Goal: Task Accomplishment & Management: Complete application form

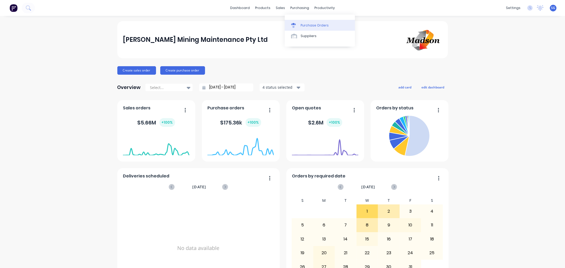
click at [300, 23] on div "Purchase Orders" at bounding box center [314, 25] width 28 height 5
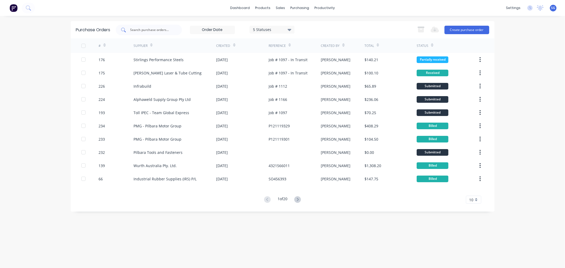
click at [130, 28] on div at bounding box center [149, 30] width 66 height 11
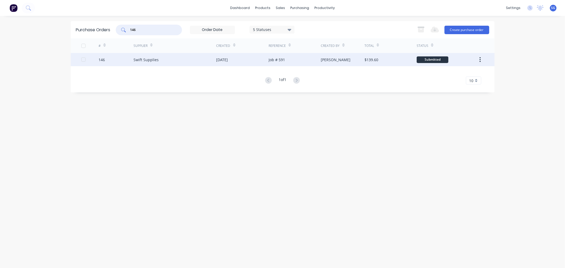
type input "146"
click at [149, 59] on div "Swift Supplies" at bounding box center [145, 60] width 25 height 6
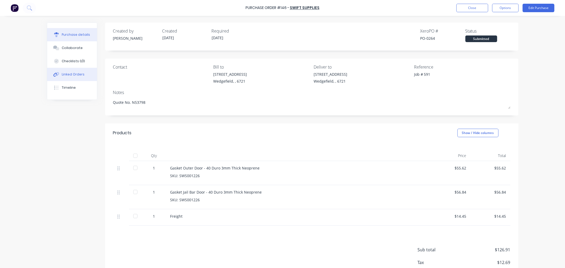
click at [67, 78] on button "Linked Orders" at bounding box center [72, 74] width 50 height 13
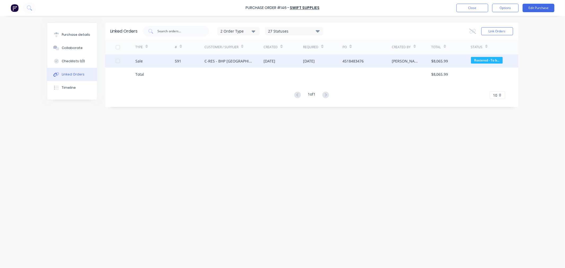
click at [177, 60] on div "591" at bounding box center [178, 61] width 6 height 6
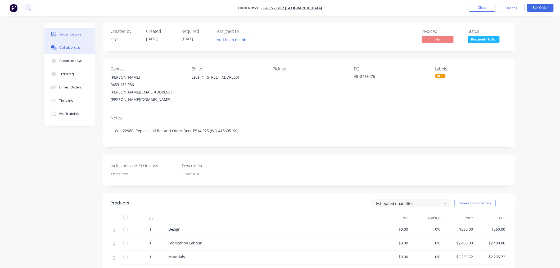
click at [71, 48] on div "Collaborate" at bounding box center [69, 47] width 21 height 5
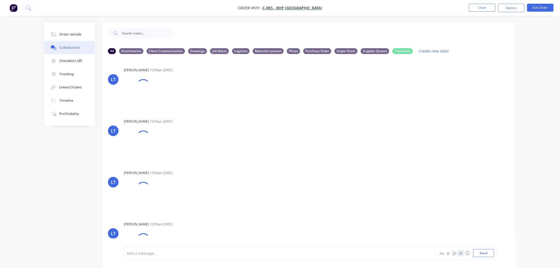
click at [460, 254] on icon "button" at bounding box center [461, 253] width 3 height 4
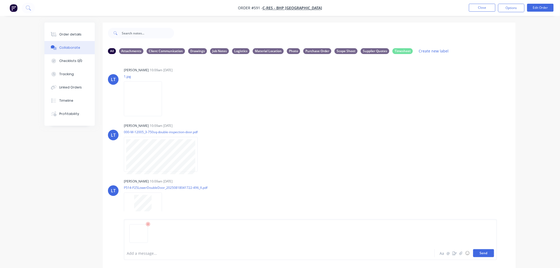
click at [484, 254] on button "Send" at bounding box center [483, 253] width 21 height 8
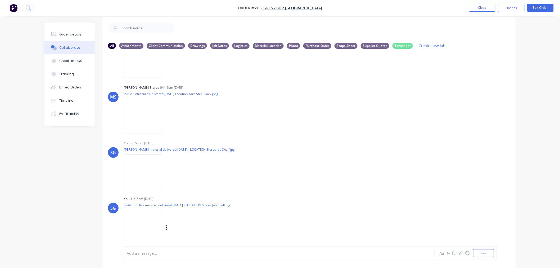
scroll to position [8, 0]
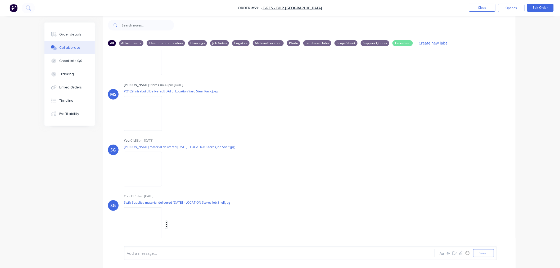
click at [166, 222] on icon "button" at bounding box center [167, 225] width 2 height 6
click at [185, 209] on button "Labels" at bounding box center [202, 213] width 60 height 12
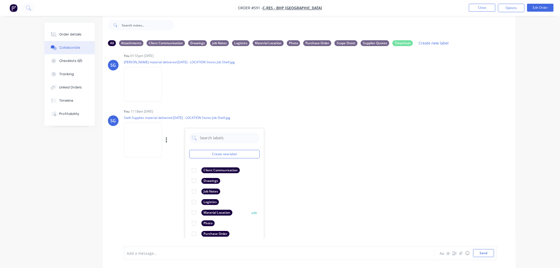
click at [194, 208] on div at bounding box center [194, 212] width 11 height 11
click at [170, 252] on div at bounding box center [264, 253] width 275 height 6
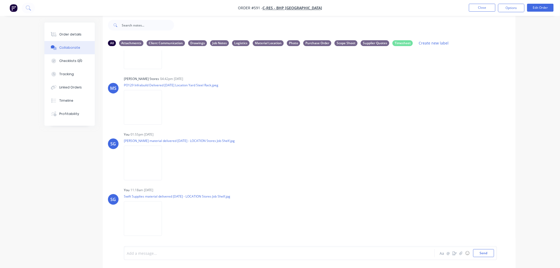
scroll to position [1093, 0]
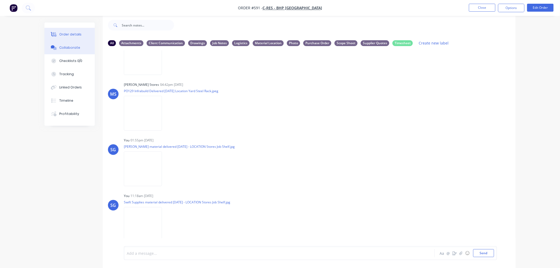
click at [70, 33] on div "Order details" at bounding box center [70, 34] width 23 height 5
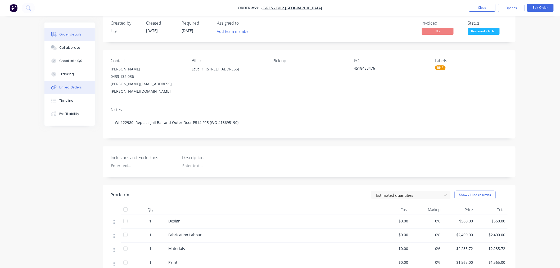
click at [67, 88] on div "Linked Orders" at bounding box center [70, 87] width 23 height 5
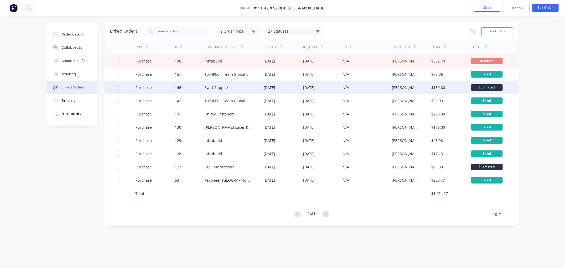
click at [221, 87] on div "Swift Supplies" at bounding box center [216, 88] width 25 height 6
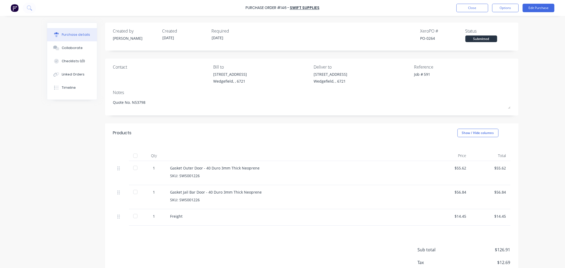
click at [134, 156] on div at bounding box center [135, 155] width 11 height 11
type textarea "x"
click at [71, 46] on div "Collaborate" at bounding box center [72, 48] width 21 height 5
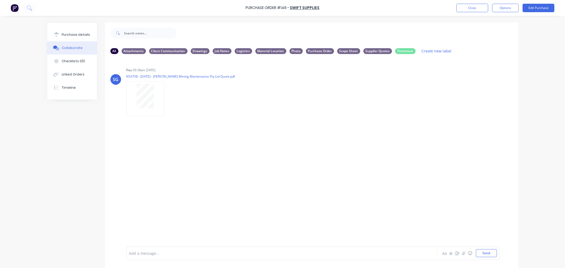
click at [155, 252] on div at bounding box center [266, 253] width 275 height 6
click at [56, 76] on icon at bounding box center [56, 74] width 6 height 5
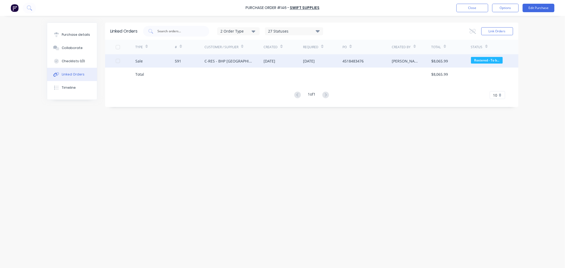
click at [179, 60] on div "591" at bounding box center [178, 61] width 6 height 6
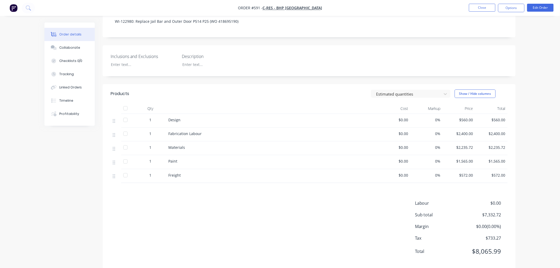
scroll to position [113, 0]
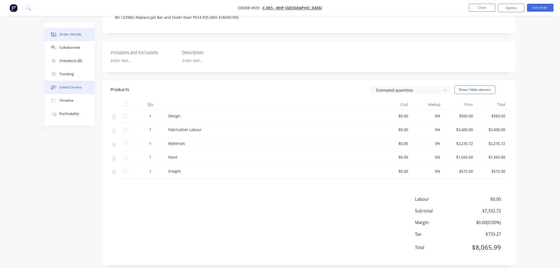
click at [52, 89] on icon at bounding box center [53, 88] width 4 height 4
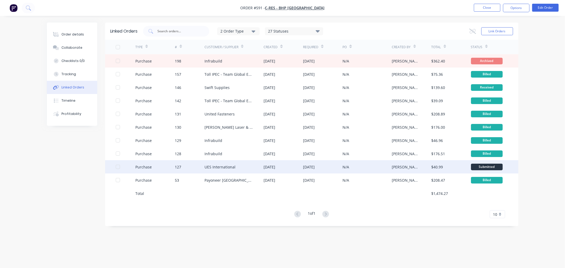
click at [218, 170] on div "UES International" at bounding box center [233, 166] width 59 height 13
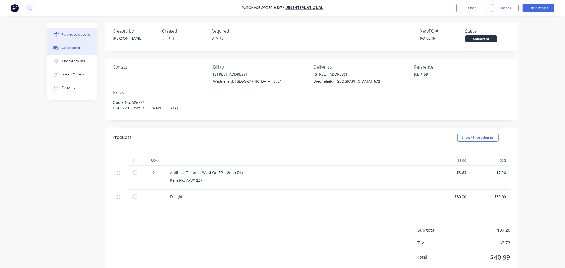
click at [72, 49] on div "Collaborate" at bounding box center [72, 48] width 21 height 5
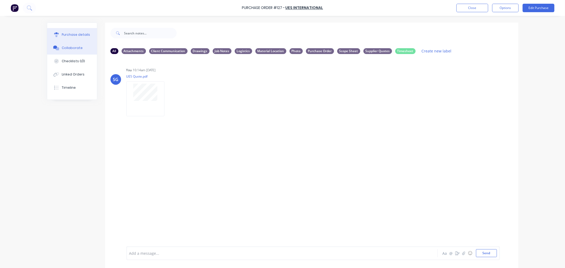
click at [71, 33] on div "Purchase details" at bounding box center [76, 34] width 28 height 5
type textarea "x"
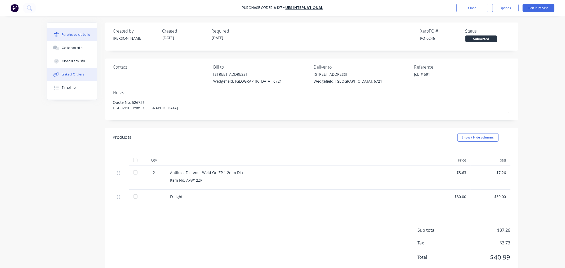
click at [69, 74] on div "Linked Orders" at bounding box center [73, 74] width 23 height 5
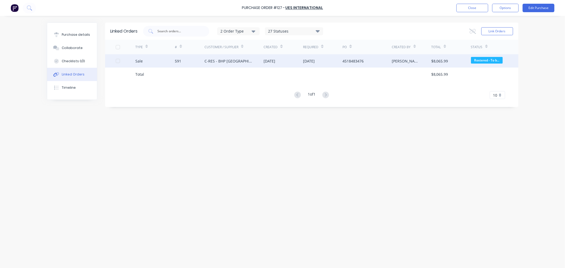
click at [173, 60] on div "Sale" at bounding box center [154, 60] width 39 height 13
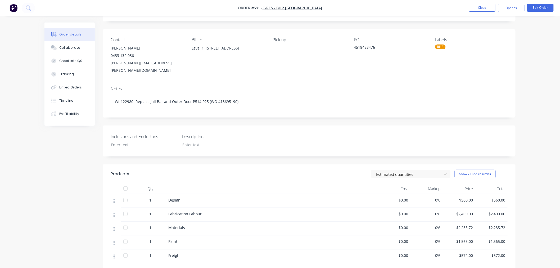
scroll to position [29, 0]
click at [481, 6] on button "Close" at bounding box center [482, 8] width 26 height 8
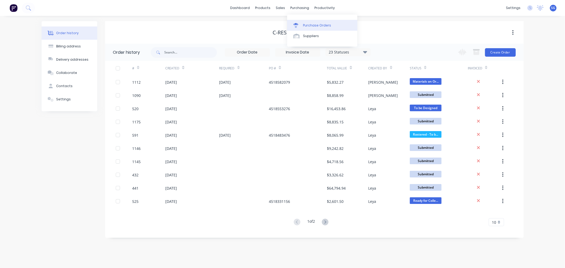
click at [308, 25] on div "Purchase Orders" at bounding box center [317, 25] width 28 height 5
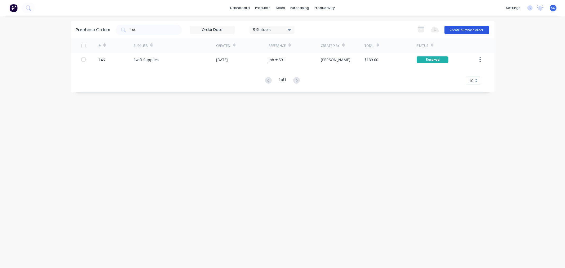
click at [464, 29] on button "Create purchase order" at bounding box center [466, 30] width 45 height 8
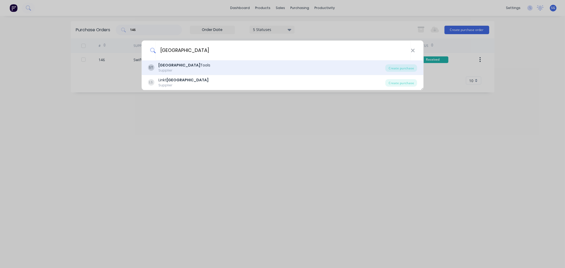
type input "[GEOGRAPHIC_DATA]"
click at [240, 68] on div "ST Sydney Tools Supplier" at bounding box center [266, 67] width 237 height 10
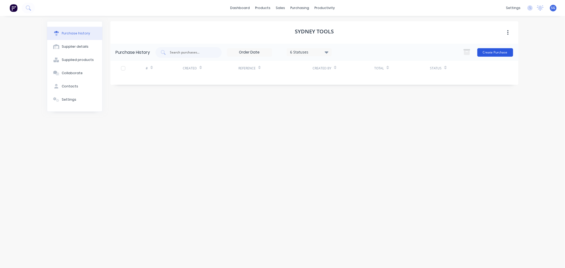
click at [488, 51] on button "Create Purchase" at bounding box center [495, 52] width 36 height 8
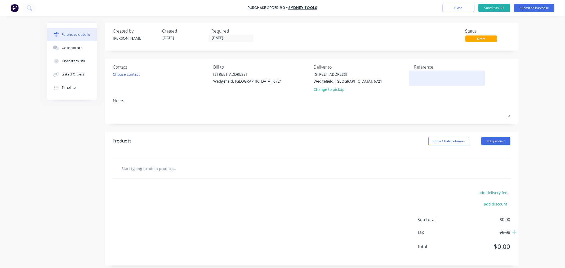
click at [425, 76] on textarea at bounding box center [447, 77] width 66 height 12
paste textarea "EZYPH-3115981"
type textarea "x"
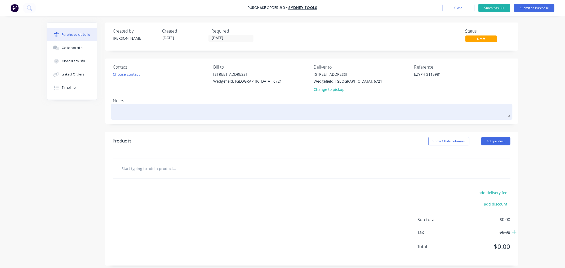
type textarea "EZYPH-3115981"
type textarea "x"
type textarea "EZYPH-3115981"
click at [136, 114] on textarea at bounding box center [311, 111] width 397 height 12
type textarea "x"
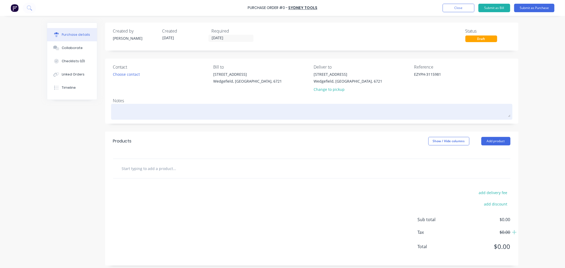
type textarea "W"
type textarea "x"
type textarea "We"
type textarea "x"
type textarea "Wel"
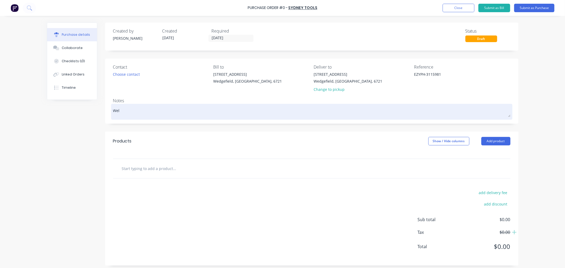
type textarea "x"
type textarea "Weld"
type textarea "x"
type textarea "Weldo"
type textarea "x"
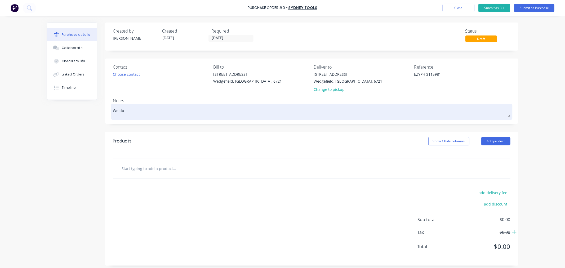
type textarea "[PERSON_NAME]"
type textarea "x"
type textarea "Weldong"
type textarea "x"
type textarea "Weldong"
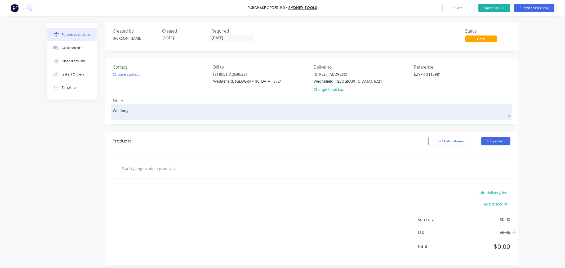
type textarea "x"
type textarea "Weldong H"
type textarea "x"
type textarea "Weldong He"
type textarea "x"
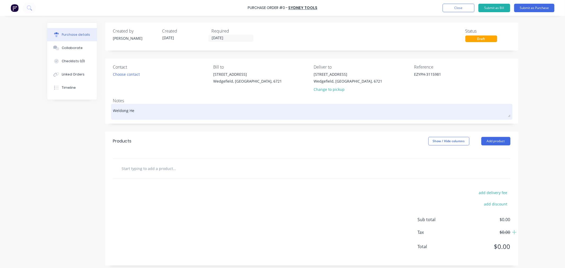
type textarea "Weldong Hel"
type textarea "x"
type textarea "Weldong He"
type textarea "x"
type textarea "Weldong H"
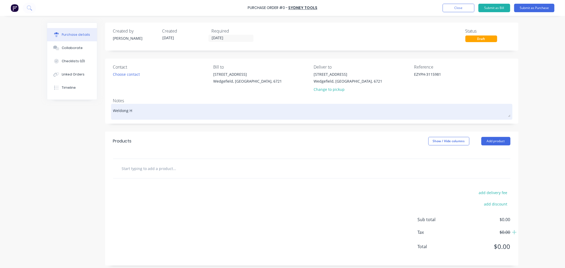
type textarea "x"
type textarea "Weldong"
type textarea "x"
type textarea "Weldong"
type textarea "x"
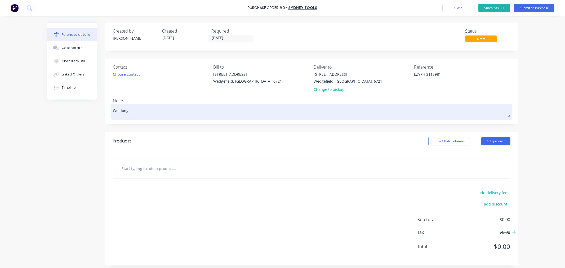
type textarea "[PERSON_NAME]"
type textarea "x"
type textarea "Weldo"
type textarea "x"
type textarea "Weld"
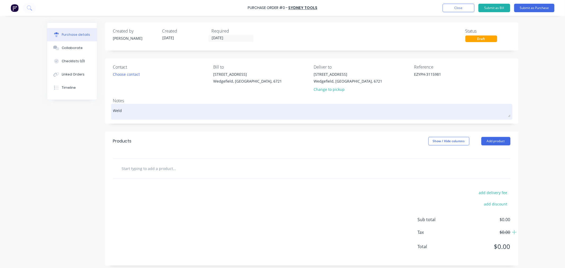
type textarea "x"
type textarea "Weldi"
type textarea "x"
type textarea "[PERSON_NAME]"
type textarea "x"
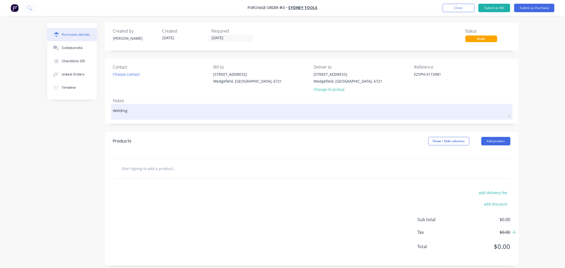
type textarea "Welding"
type textarea "x"
type textarea "Welding H"
type textarea "x"
type textarea "Welding He"
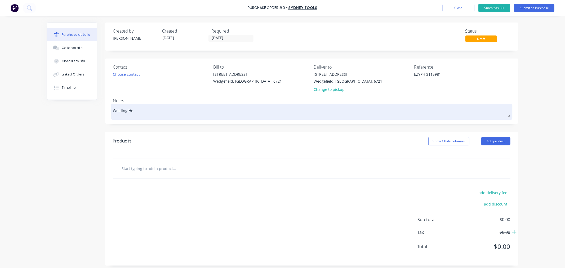
type textarea "x"
type textarea "Welding Hel"
type textarea "x"
type textarea "Welding Helm"
type textarea "x"
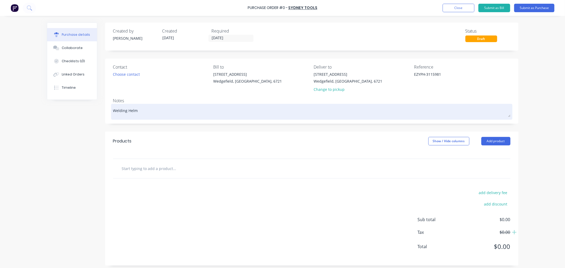
type textarea "Welding Helme"
type textarea "x"
type textarea "Welding Helmet"
type textarea "x"
type textarea "Welding Helmet"
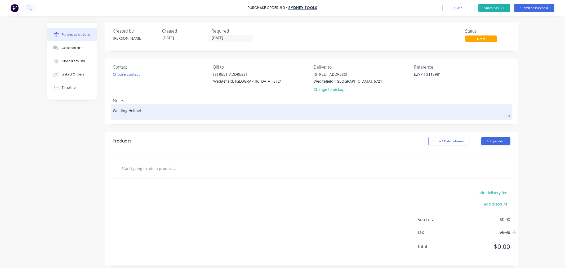
type textarea "x"
type textarea "Welding Helmet f"
type textarea "x"
type textarea "Welding Helmet fo"
type textarea "x"
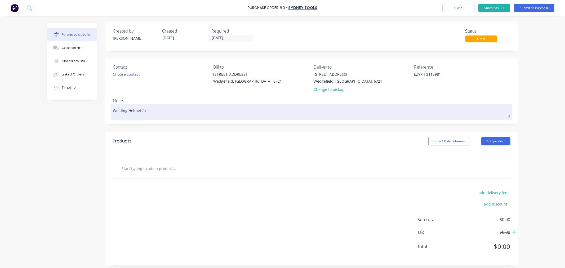
type textarea "Welding Helmet for"
type textarea "x"
type textarea "Welding Helmet for"
type textarea "x"
type textarea "Welding Helmet for G"
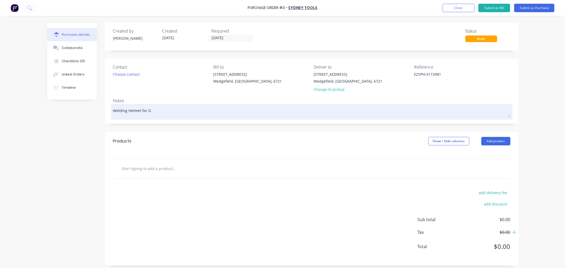
type textarea "x"
type textarea "Welding Helmet for Ge"
type textarea "x"
type textarea "Welding Helmet for Ger"
type textarea "x"
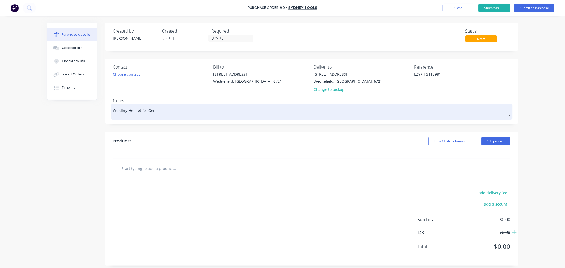
type textarea "Welding Helmet for [PERSON_NAME]"
type textarea "x"
type textarea "Welding Helmet for [PERSON_NAME]"
type textarea "x"
type textarea "Welding Helmet for [PERSON_NAME]"
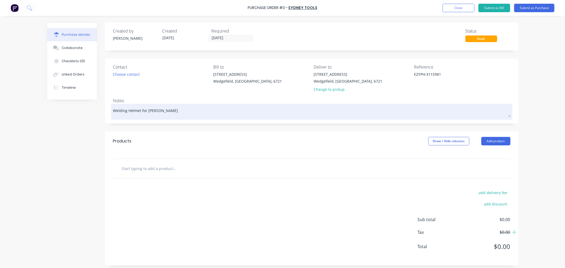
type textarea "x"
type textarea "Welding Helmet for [PERSON_NAME]"
type textarea "x"
type textarea "Welding Helmet for [PERSON_NAME]"
type textarea "x"
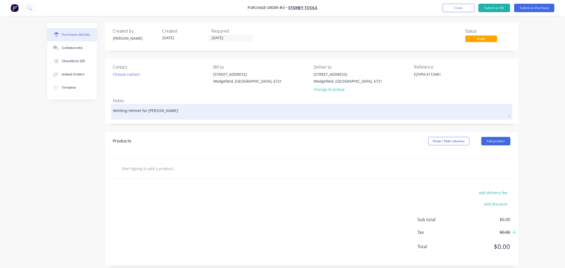
type textarea "Welding Helmet for [PERSON_NAME]"
type textarea "x"
type textarea "Welding Helmet for [PERSON_NAME]"
type textarea "x"
type textarea "Welding Helmet for [PERSON_NAME]"
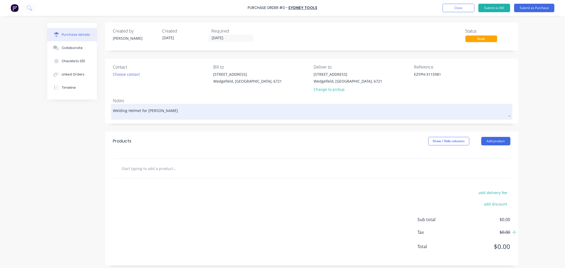
click at [148, 109] on textarea "Welding Helmet for [PERSON_NAME]" at bounding box center [311, 111] width 397 height 12
type textarea "x"
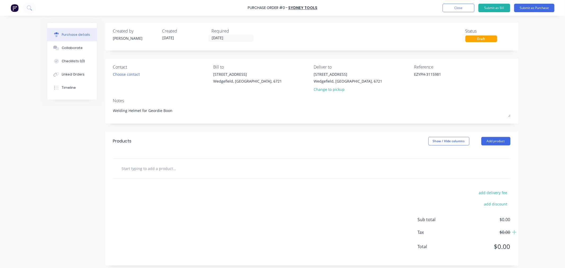
type textarea "Welding Helmet for Geordie Boon"
type textarea "x"
type textarea "Welding Helmet for Geordie Boon"
click at [134, 167] on input "text" at bounding box center [175, 168] width 106 height 11
paste input "Speedglas G5-01TW (617820) Heavy-Duty Adflo PAPR Welding Helmet"
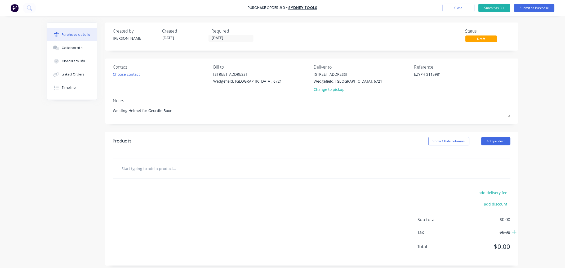
type textarea "x"
type input "Speedglas G5-01TW (617820) Heavy-Duty Adflo PAPR Welding Helmet"
type textarea "x"
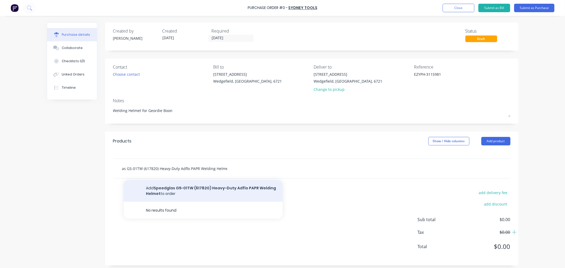
type input "Speedglas G5-01TW (617820) Heavy-Duty Adflo PAPR Welding Helmet"
click at [181, 190] on button "Add Speedglas G5-01TW (617820) Heavy-Duty Adflo PAPR Welding Helmet to order" at bounding box center [203, 191] width 159 height 22
type textarea "x"
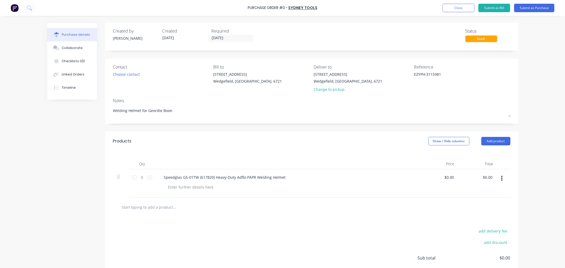
scroll to position [0, 0]
type textarea "x"
type input "0.00"
click at [446, 177] on input "0.00" at bounding box center [450, 177] width 10 height 8
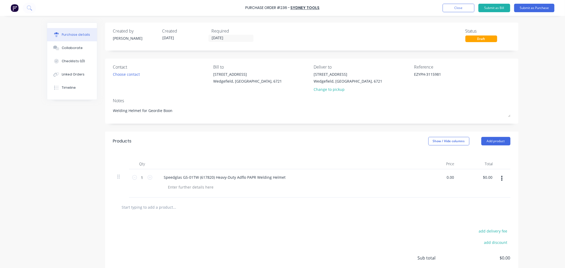
type textarea "x"
type input "0.00"
click at [446, 178] on input "0.00" at bounding box center [450, 177] width 10 height 8
type textarea "x"
click at [446, 178] on input "0.00" at bounding box center [450, 177] width 10 height 8
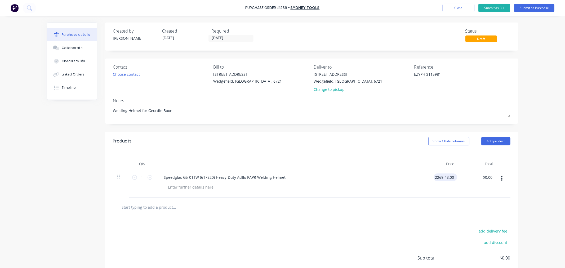
type input "$0.00"
type input "0.00"
type input "$0.00"
click at [446, 178] on input "0.00" at bounding box center [450, 177] width 10 height 8
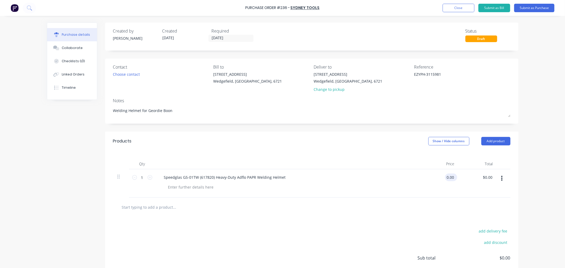
click at [446, 178] on input "0.00" at bounding box center [450, 177] width 10 height 8
type input "$2,269.48"
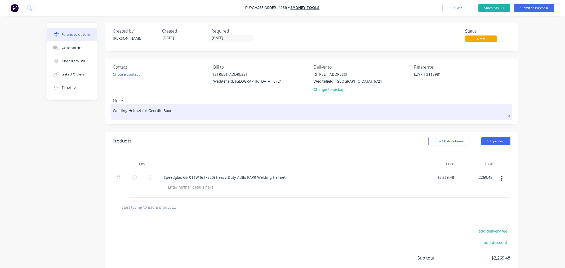
type input "$2,269.48"
click at [174, 109] on textarea "Welding Helmet for Geordie Boon" at bounding box center [311, 111] width 397 height 12
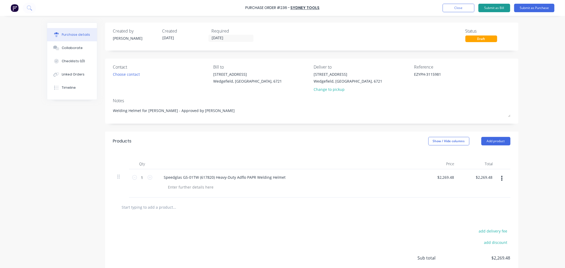
type textarea "Welding Helmet for [PERSON_NAME] - Approved by [PERSON_NAME]"
click at [494, 8] on button "Submit as Bill" at bounding box center [494, 8] width 32 height 8
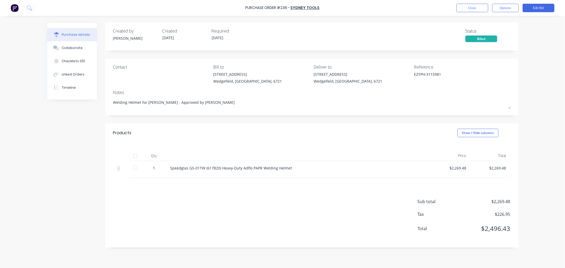
click at [339, 80] on div "[GEOGRAPHIC_DATA], [GEOGRAPHIC_DATA], 6721" at bounding box center [347, 81] width 69 height 6
